Goal: Answer question/provide support

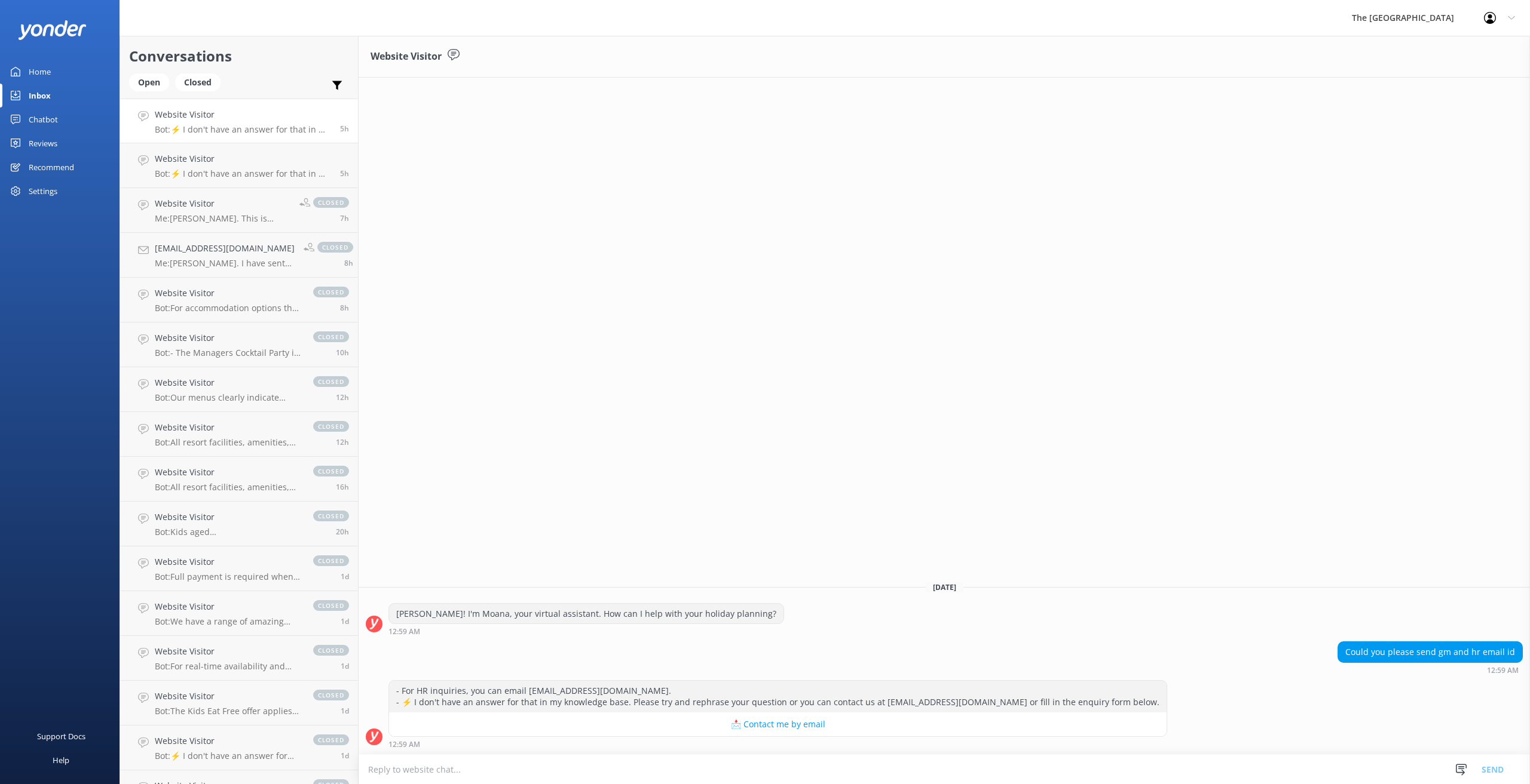
click at [226, 120] on h4 "Website Visitor" at bounding box center [242, 115] width 176 height 13
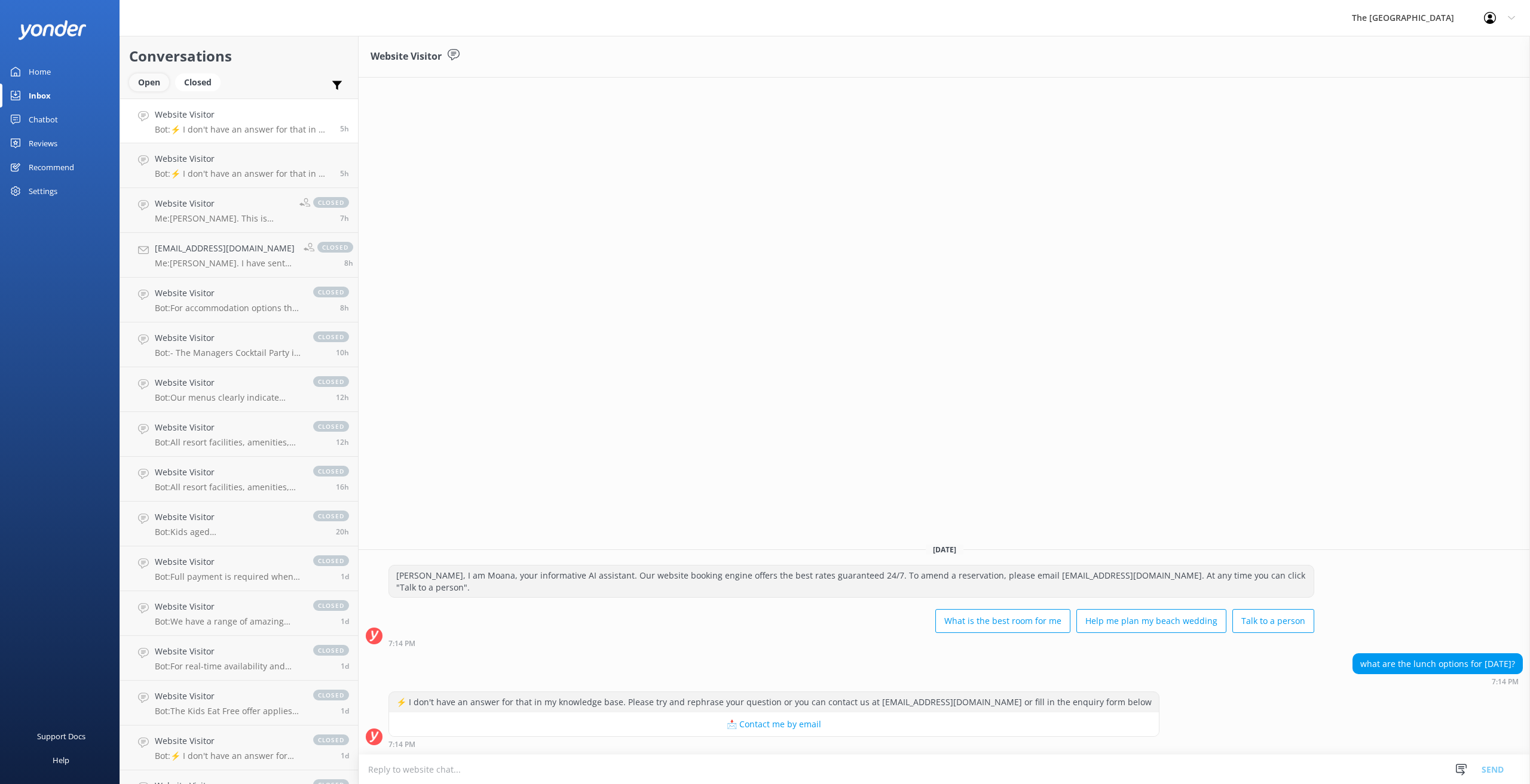
click at [152, 82] on div "Open" at bounding box center [149, 82] width 40 height 18
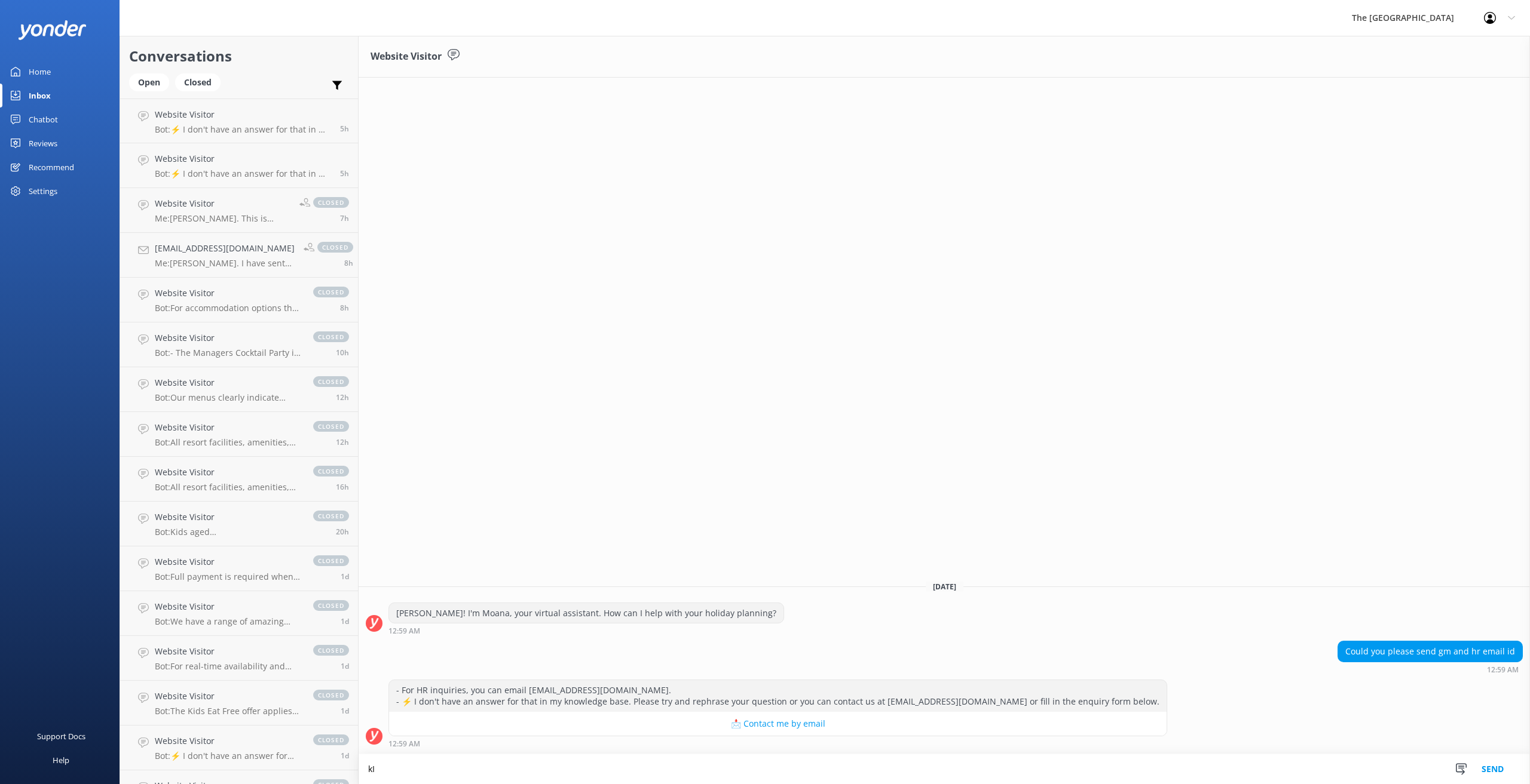
type textarea "k"
paste textarea "To apply for the Purchasing Manager position at Aitutaki Lagoon Private Island …"
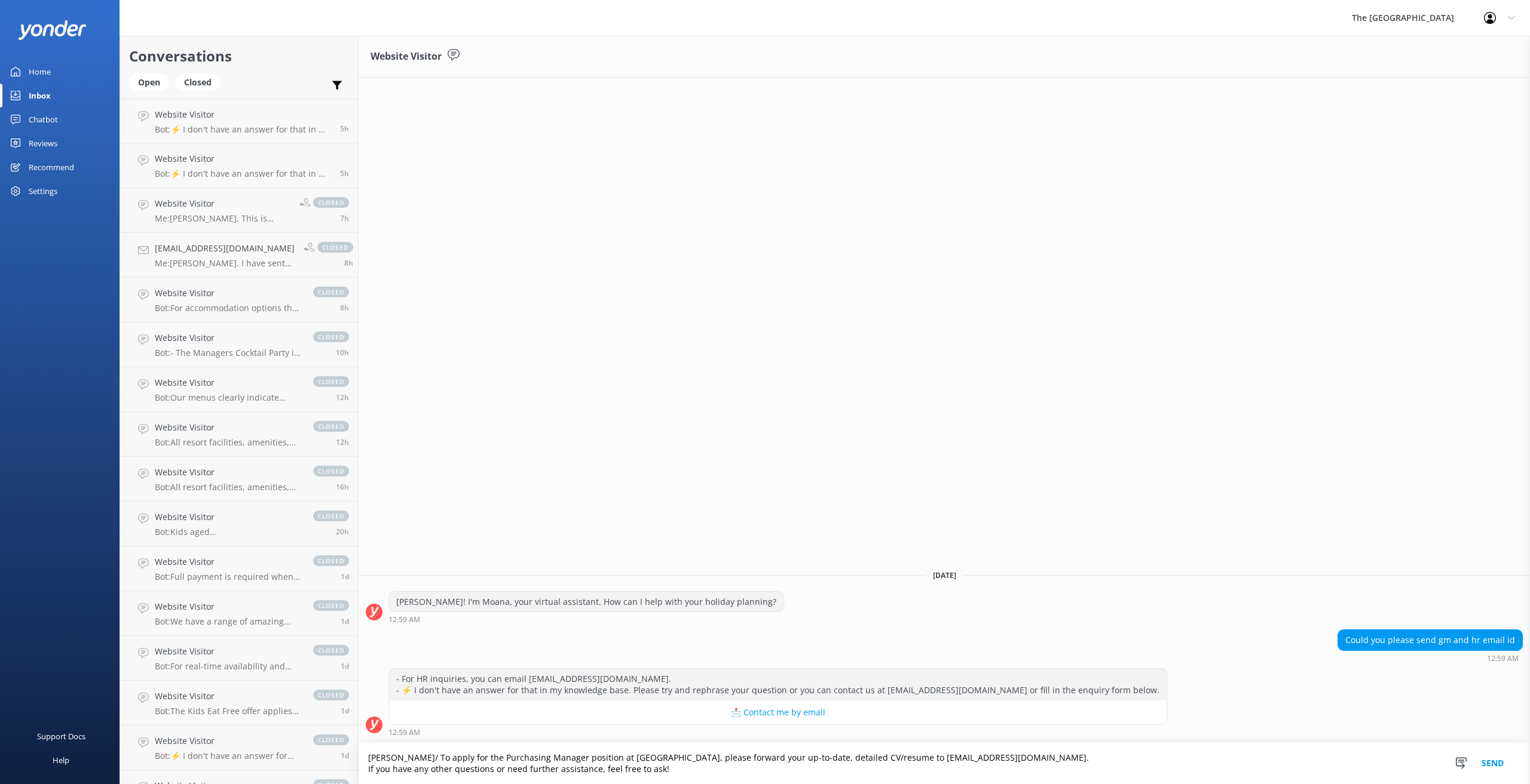
click at [743, 759] on textarea "Kia Orana/ To apply for the Purchasing Manager position at Aitutaki Lagoon Priv…" at bounding box center [944, 763] width 1171 height 41
click at [685, 769] on textarea "Kia Orana/ To apply, please forward your up-to-date, detailed CV/resume to hr@r…" at bounding box center [944, 763] width 1171 height 41
click at [408, 752] on textarea "Kia Orana/ To apply, please forward your up-to-date, detailed CV/resume to hr@r…" at bounding box center [944, 763] width 1171 height 41
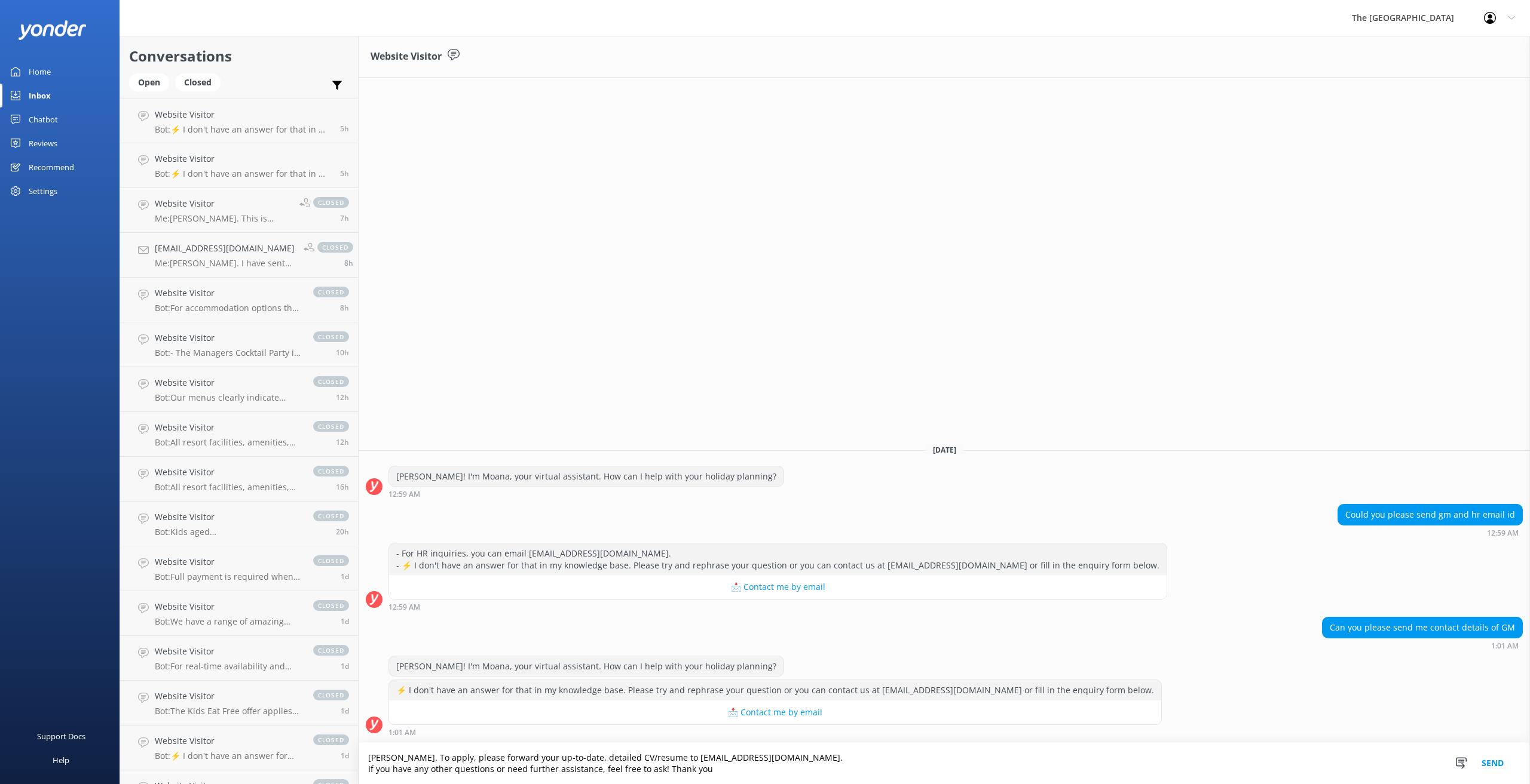
type textarea "Kia Orana. To apply, please forward your up-to-date, detailed CV/resume to hr@r…"
click at [1492, 762] on button "Send" at bounding box center [1492, 763] width 45 height 41
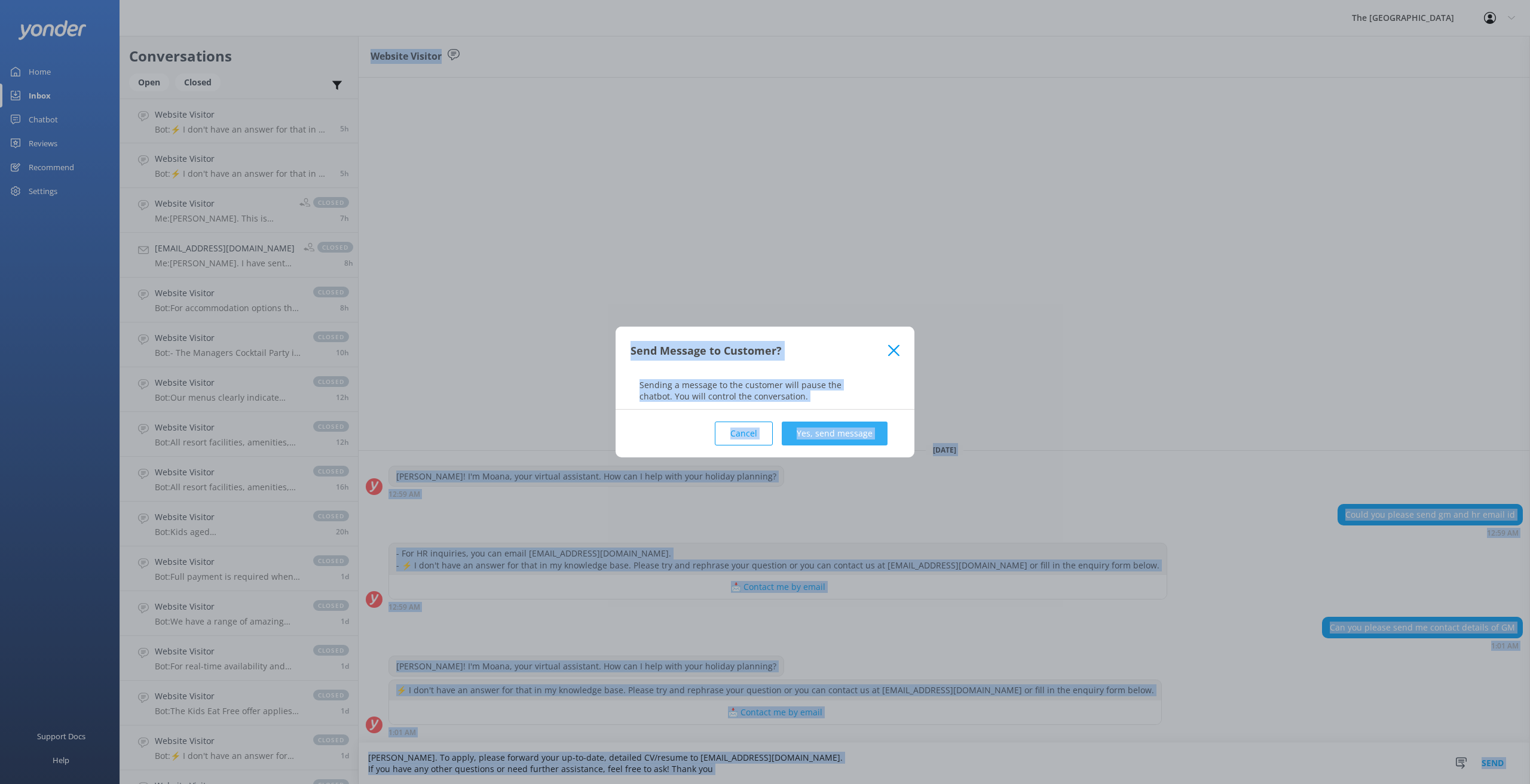
click at [841, 429] on button "Yes, send message" at bounding box center [834, 433] width 105 height 24
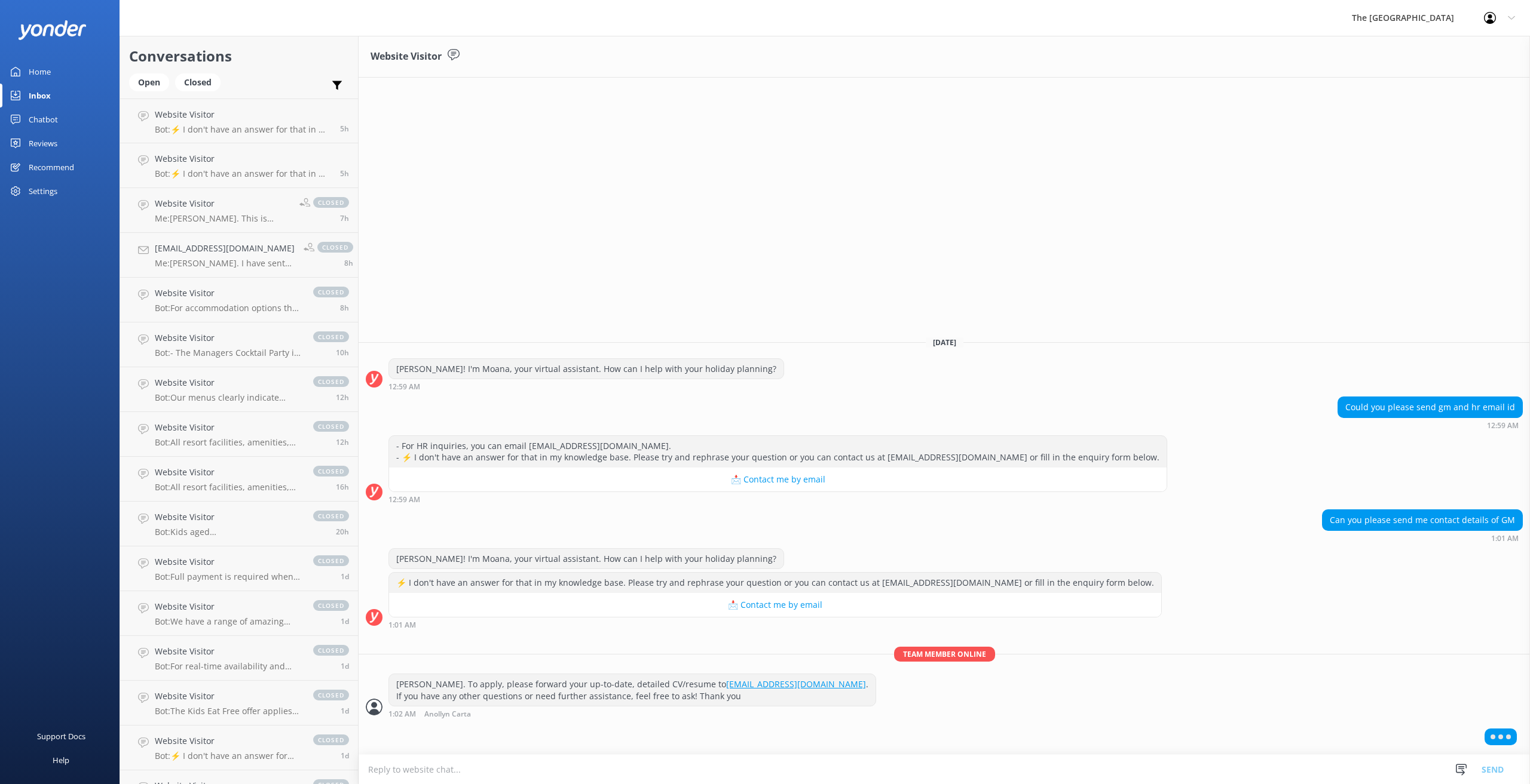
click at [416, 767] on textarea at bounding box center [944, 769] width 1171 height 29
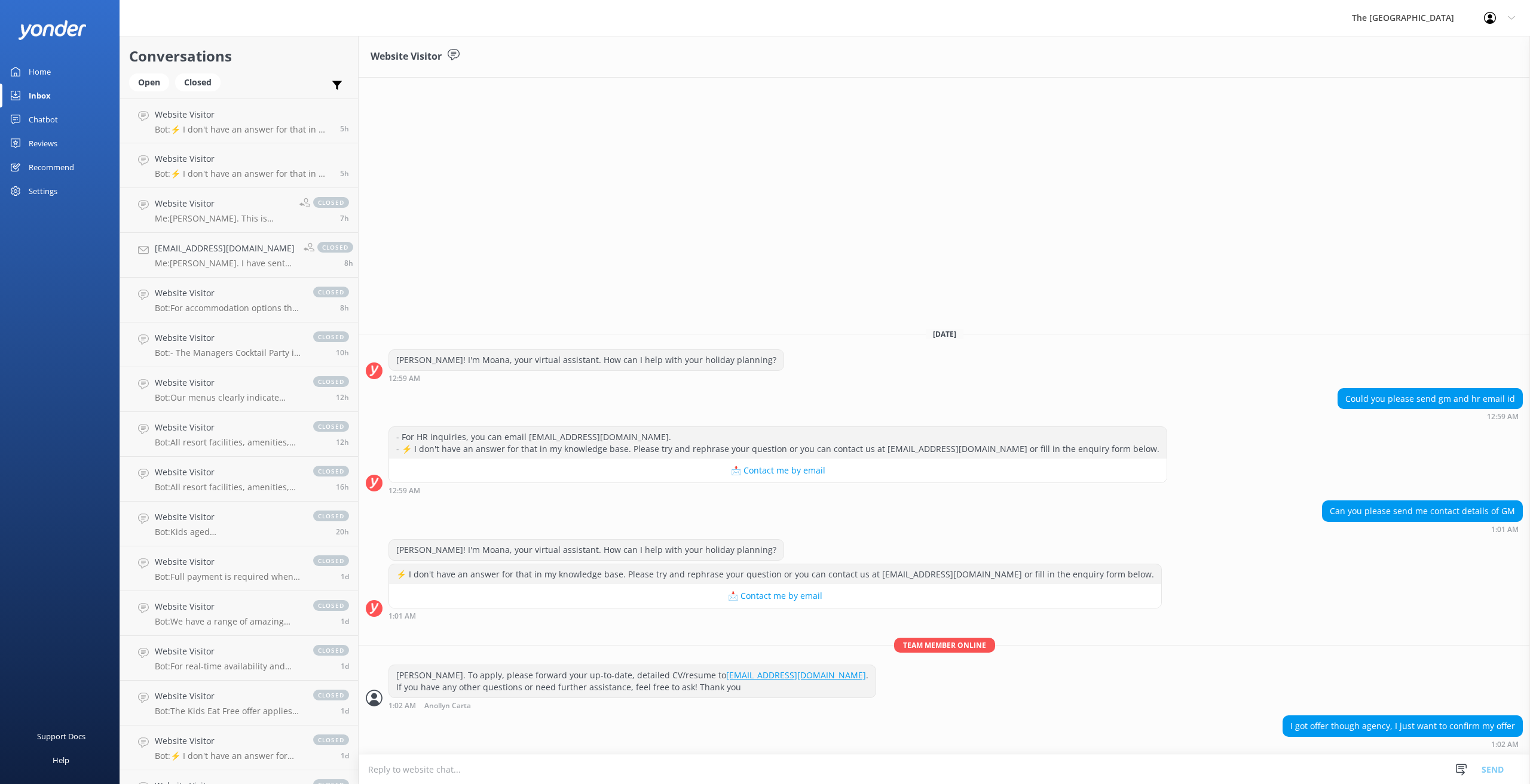
click at [507, 772] on textarea at bounding box center [944, 769] width 1171 height 29
click at [368, 769] on textarea "Best to contact our HR" at bounding box center [944, 770] width 1171 height 30
drag, startPoint x: 469, startPoint y: 770, endPoint x: 365, endPoint y: 758, distance: 104.7
click at [365, 758] on textarea "Best to contact our HR" at bounding box center [944, 770] width 1171 height 30
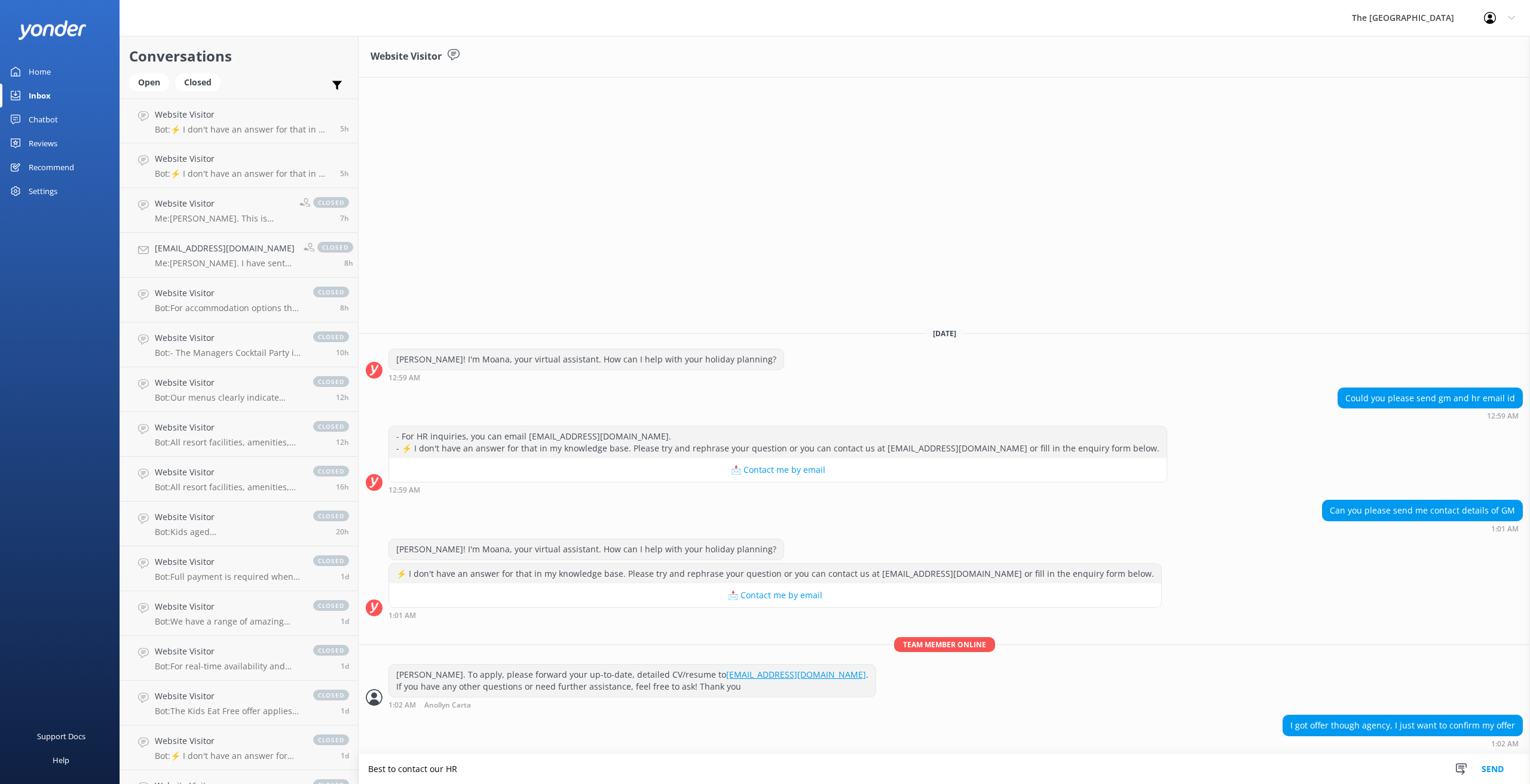
click at [471, 771] on textarea "Best to contact our HR" at bounding box center [944, 770] width 1171 height 30
click at [778, 679] on div "Kia Orana. To apply, please forward your up-to-date, detailed CV/resume to hr@r…" at bounding box center [632, 680] width 486 height 32
drag, startPoint x: 778, startPoint y: 679, endPoint x: 689, endPoint y: 672, distance: 89.3
click at [689, 672] on div "Kia Orana. To apply, please forward your up-to-date, detailed CV/resume to hr@r…" at bounding box center [632, 680] width 486 height 32
copy div "hr@rarotongan.co.ck ."
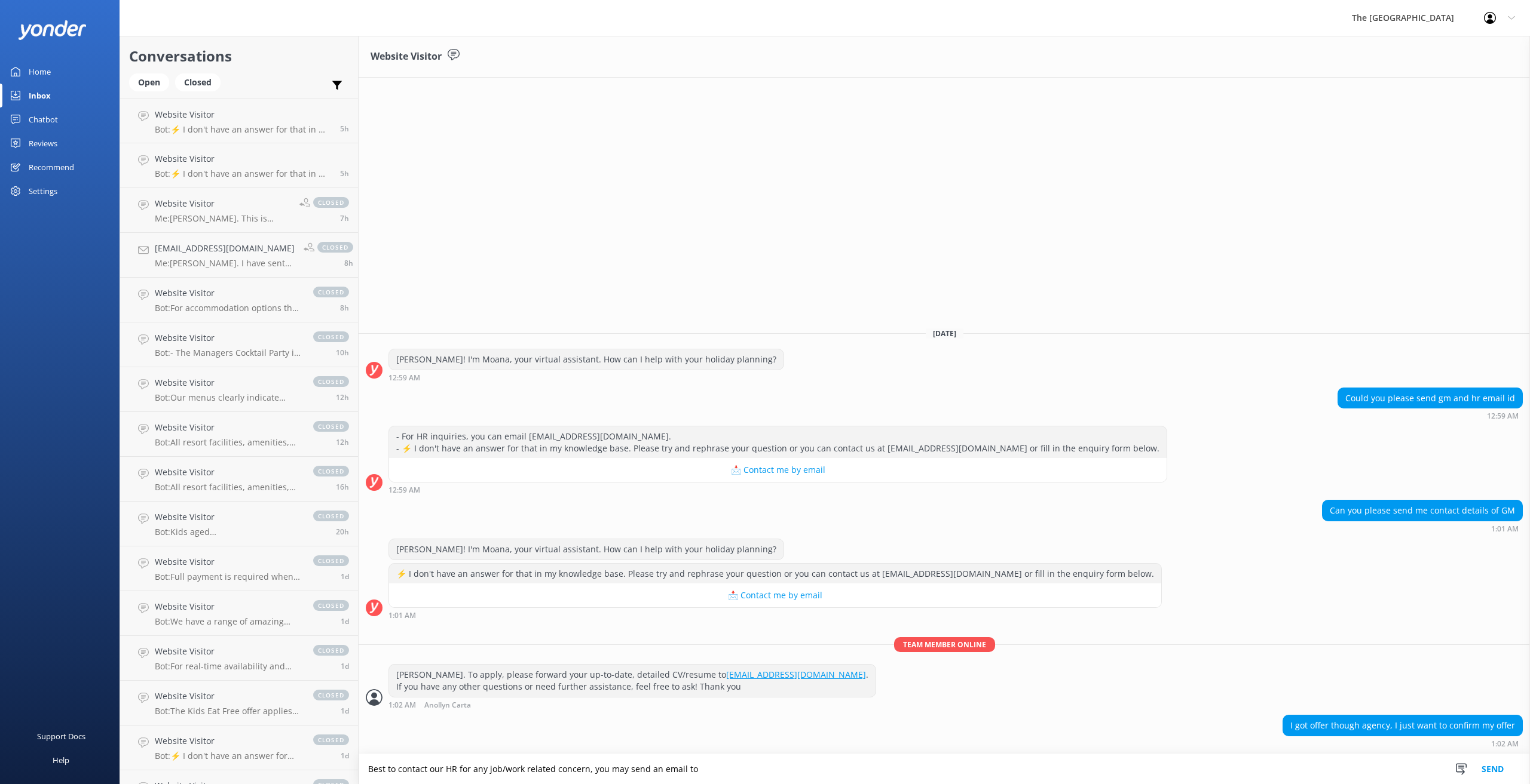
click at [707, 766] on textarea "Best to contact our HR for any job/work related concern, you may send an email …" at bounding box center [944, 770] width 1171 height 30
paste textarea "hr@rarotongan.co.ck."
click at [814, 769] on textarea "Best to contact our HR for any job/work related concern, you may send an email …" at bounding box center [944, 770] width 1171 height 30
click at [369, 767] on textarea "Best to contact our HR for any job/work related concern, you may send an email …" at bounding box center [944, 770] width 1171 height 30
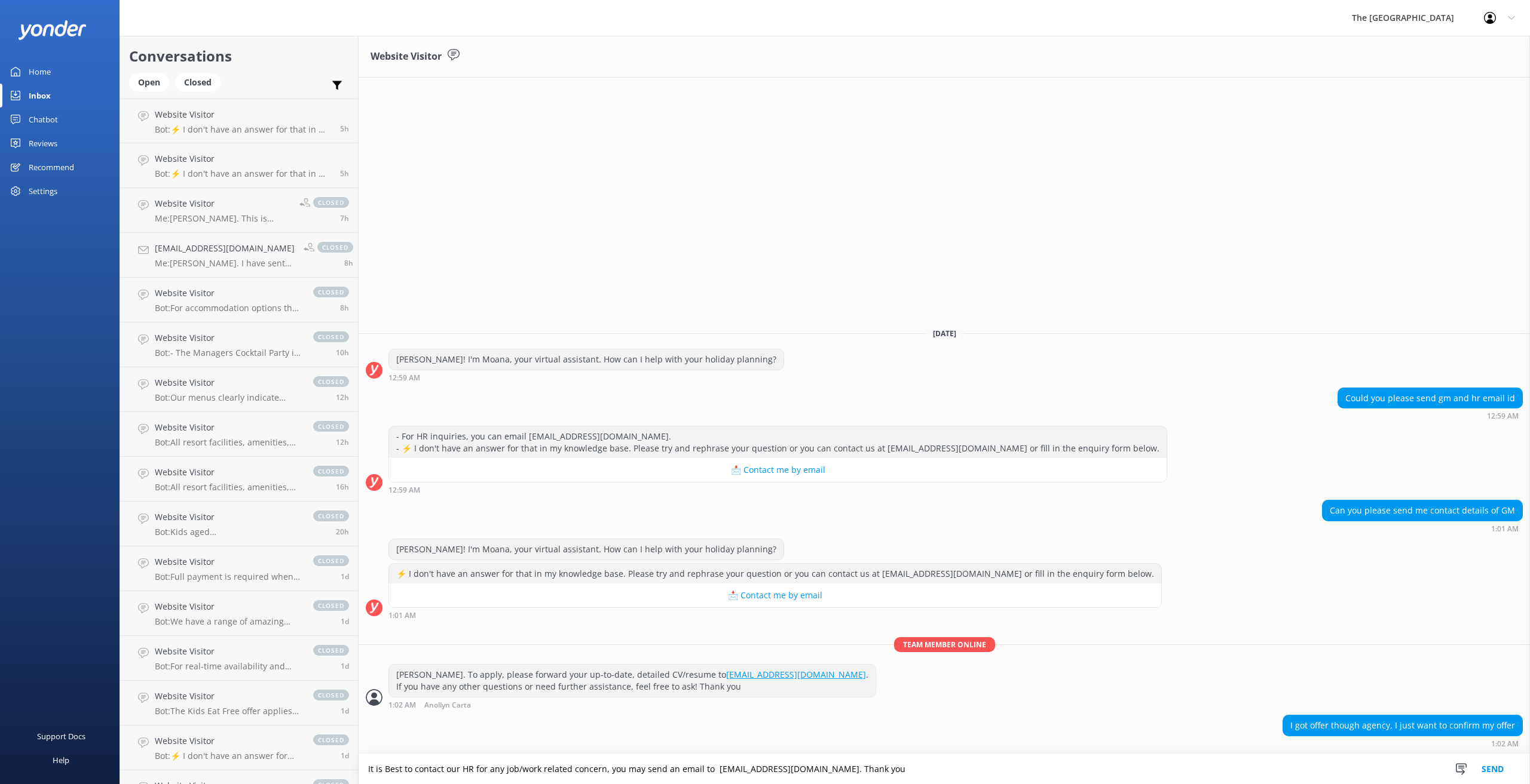
click at [389, 766] on textarea "It is Best to contact our HR for any job/work related concern, you may send an …" at bounding box center [944, 770] width 1171 height 30
type textarea "It is best to contact our HR for any job/work related concern, you may send an …"
click at [1488, 764] on button "Send" at bounding box center [1492, 770] width 45 height 30
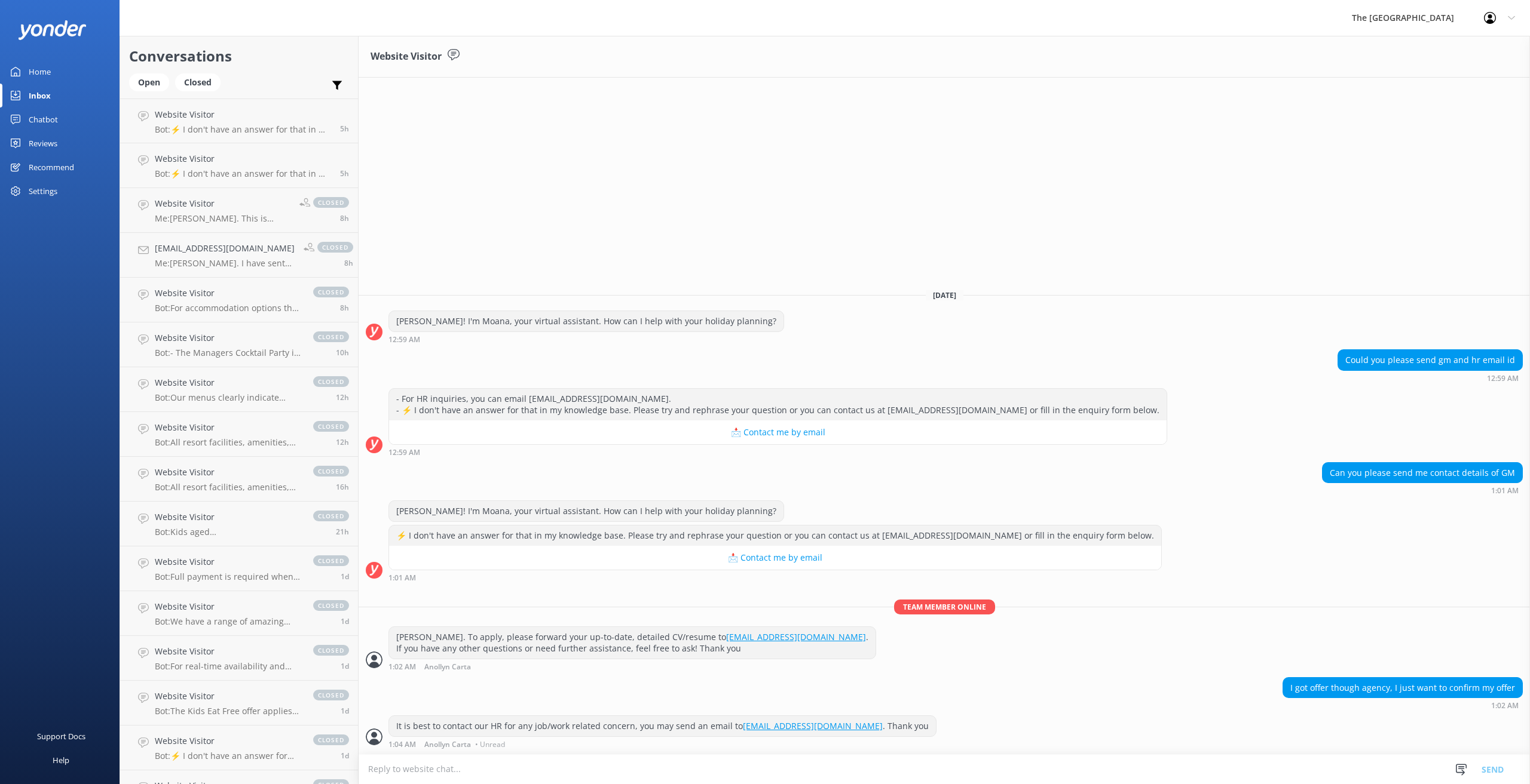
click at [488, 772] on textarea at bounding box center [944, 769] width 1171 height 29
